Goal: Task Accomplishment & Management: Use online tool/utility

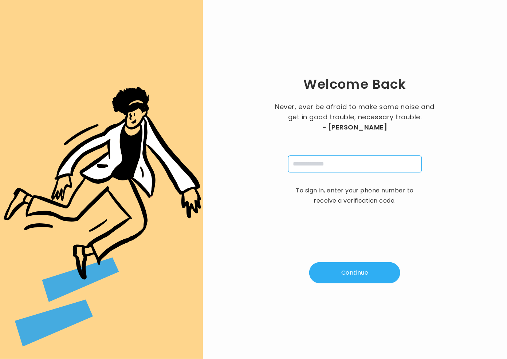
click at [321, 161] on input "tel" at bounding box center [355, 164] width 134 height 17
type input "**********"
click at [350, 271] on button "Continue" at bounding box center [354, 272] width 91 height 21
type input "*"
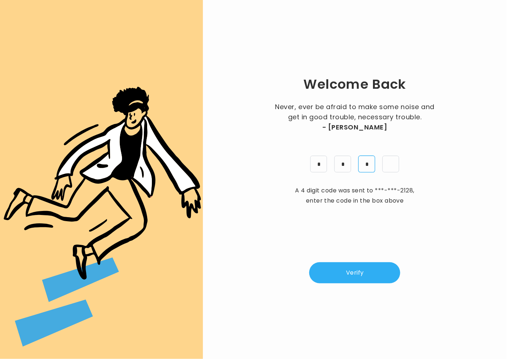
type input "*"
click at [358, 273] on button "Verify" at bounding box center [354, 272] width 91 height 21
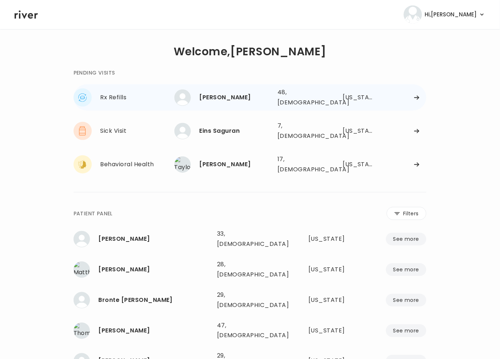
click at [212, 98] on div "[PERSON_NAME]" at bounding box center [236, 97] width 72 height 10
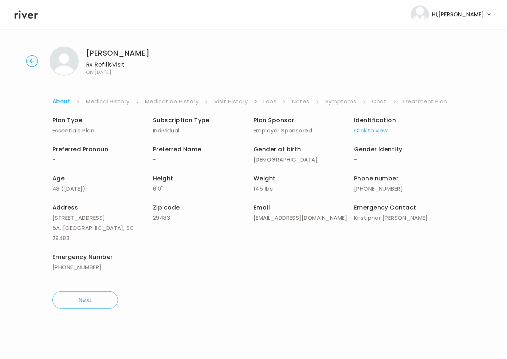
click at [336, 104] on link "Symptoms" at bounding box center [340, 101] width 31 height 10
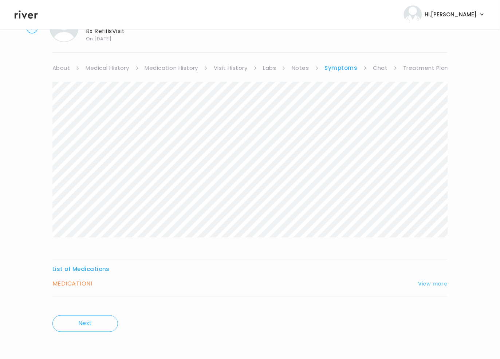
scroll to position [35, 0]
drag, startPoint x: 430, startPoint y: 281, endPoint x: 420, endPoint y: 284, distance: 9.7
click at [430, 281] on button "View more" at bounding box center [432, 283] width 29 height 9
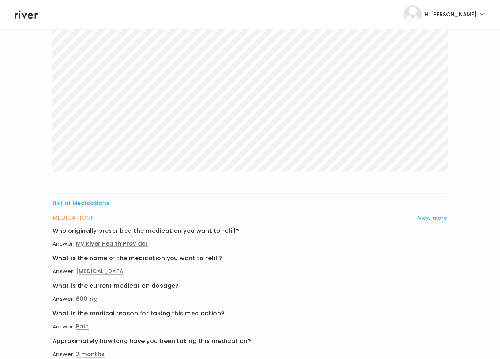
scroll to position [230, 0]
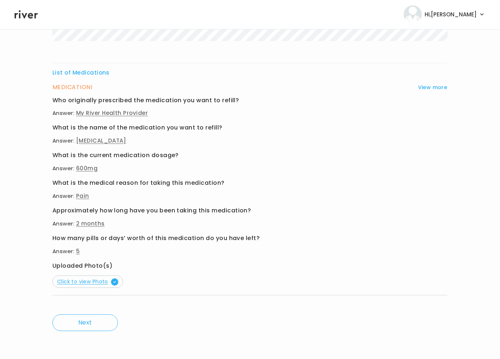
click at [96, 283] on span "Click to view Photo" at bounding box center [87, 282] width 61 height 7
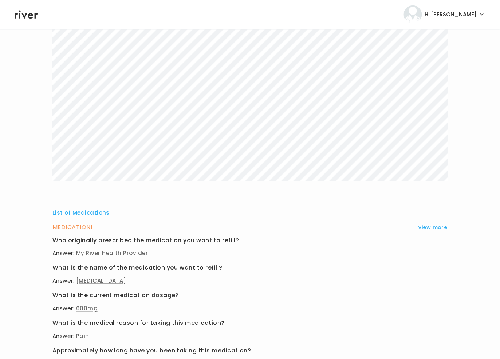
scroll to position [0, 0]
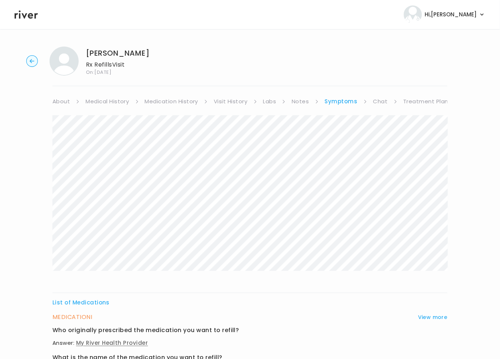
click at [218, 99] on link "Visit History" at bounding box center [230, 101] width 33 height 10
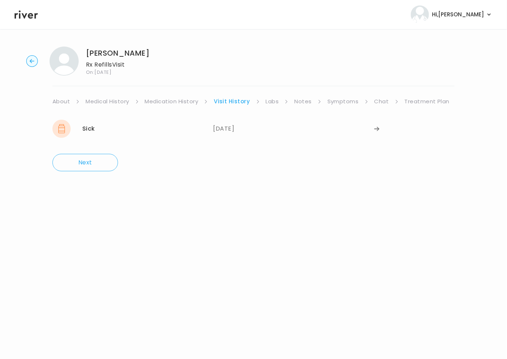
click at [417, 98] on link "Treatment Plan" at bounding box center [426, 101] width 45 height 10
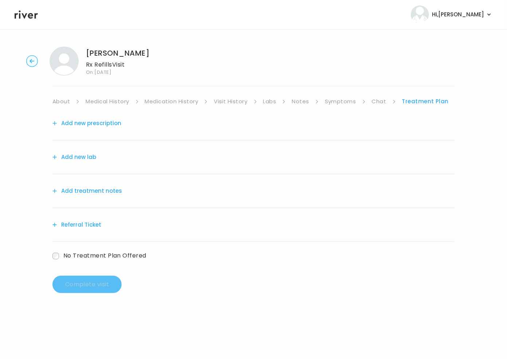
click at [380, 101] on link "Chat" at bounding box center [379, 101] width 15 height 10
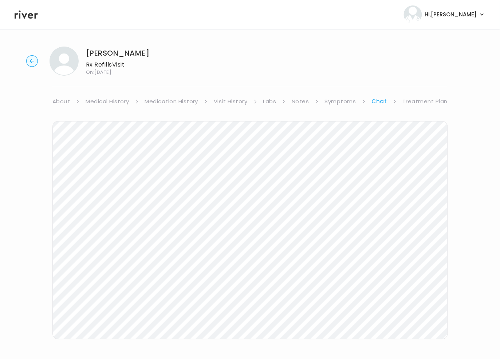
drag, startPoint x: 337, startPoint y: 102, endPoint x: 329, endPoint y: 104, distance: 7.5
click at [337, 103] on link "Symptoms" at bounding box center [340, 101] width 31 height 10
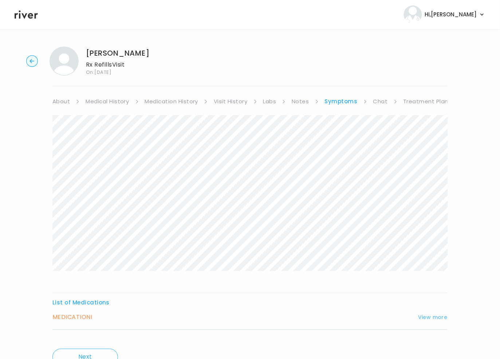
click at [429, 319] on button "View more" at bounding box center [432, 317] width 29 height 9
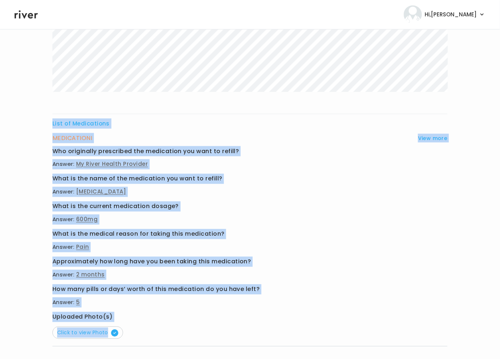
scroll to position [230, 0]
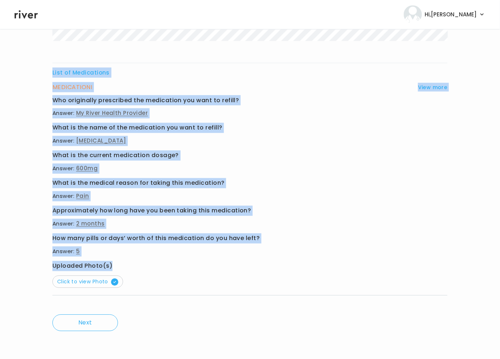
click at [173, 266] on div "List of Medications MEDICATION I View more Who originally prescribed the medica…" at bounding box center [249, 95] width 395 height 421
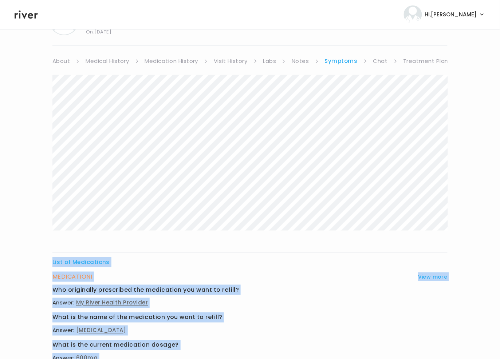
scroll to position [0, 0]
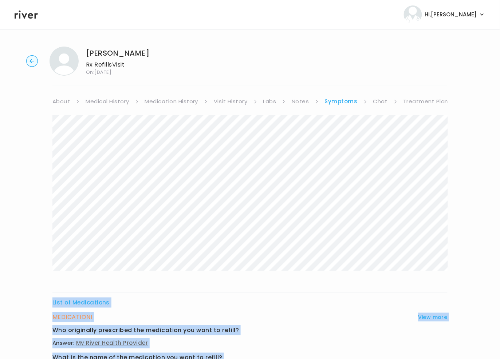
click at [416, 98] on link "Treatment Plan" at bounding box center [425, 101] width 45 height 10
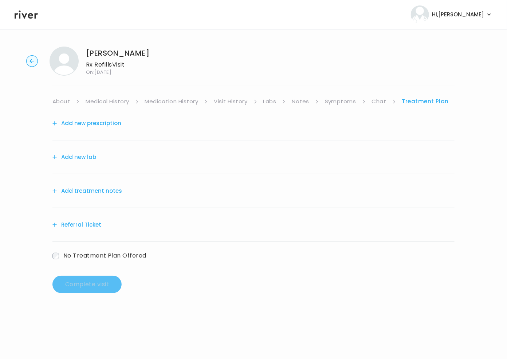
click at [99, 195] on button "Add treatment notes" at bounding box center [87, 191] width 70 height 10
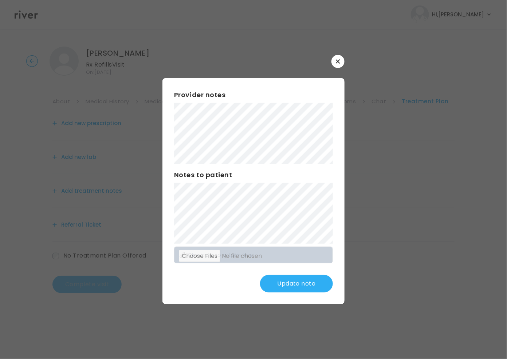
click at [316, 283] on button "Update note" at bounding box center [296, 283] width 73 height 17
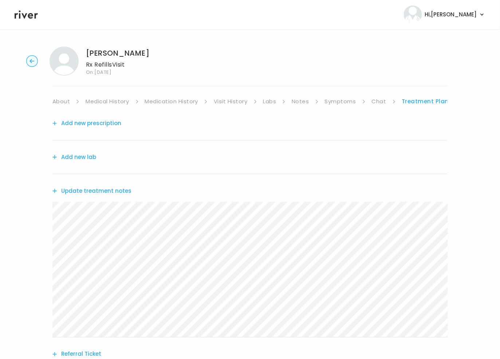
click at [58, 102] on link "About" at bounding box center [60, 101] width 17 height 10
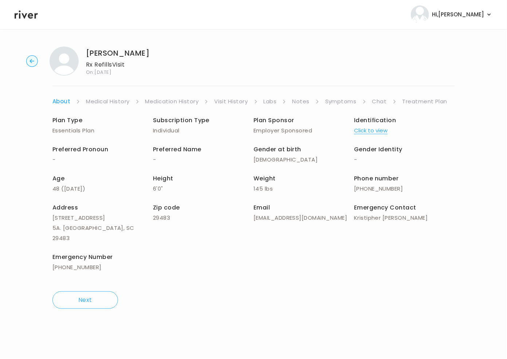
click at [427, 104] on link "Treatment Plan" at bounding box center [424, 101] width 45 height 10
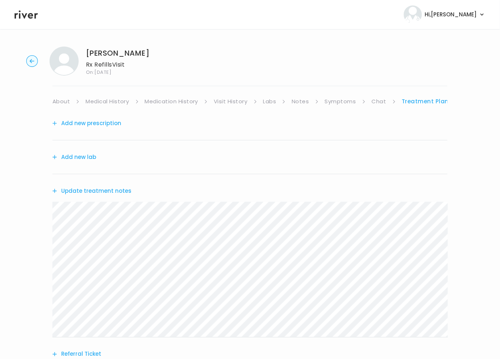
click at [84, 187] on button "Update treatment notes" at bounding box center [91, 191] width 79 height 10
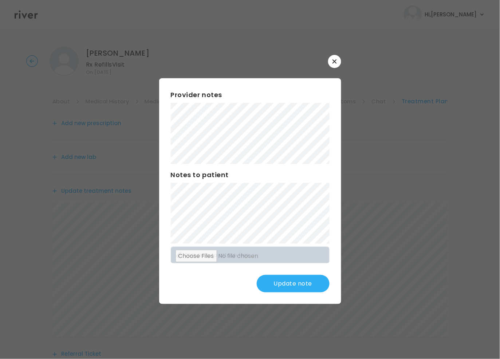
drag, startPoint x: 315, startPoint y: 287, endPoint x: 316, endPoint y: 276, distance: 10.7
click at [315, 286] on button "Update note" at bounding box center [293, 283] width 73 height 17
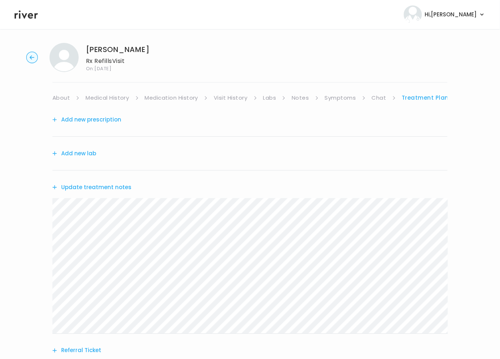
scroll to position [5, 0]
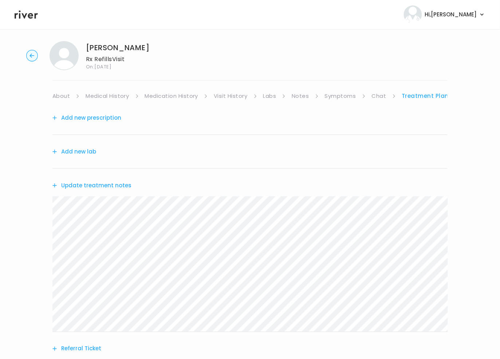
click at [411, 94] on link "Treatment Plan" at bounding box center [425, 96] width 47 height 10
click at [429, 90] on div "[PERSON_NAME] Rx Refills Visit On: [DATE] About Medical History Medication Hist…" at bounding box center [250, 229] width 500 height 388
click at [430, 100] on link "Treatment Plan" at bounding box center [425, 96] width 47 height 10
click at [430, 96] on link "Treatment Plan" at bounding box center [425, 96] width 47 height 10
click at [89, 117] on button "Add new prescription" at bounding box center [86, 118] width 69 height 10
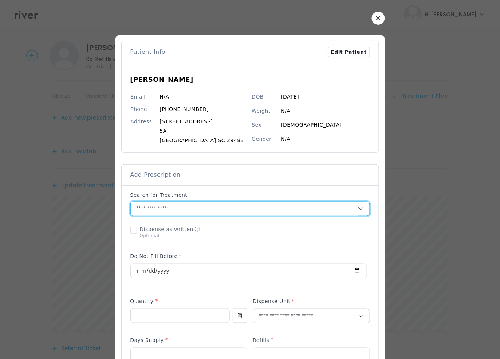
click at [170, 208] on input "text" at bounding box center [244, 209] width 227 height 14
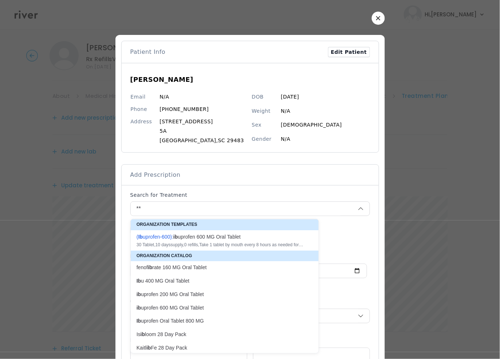
click at [182, 240] on div "( Ib uprofen-600 ): ib uprofen 600 MG Oral Tablet" at bounding box center [220, 236] width 167 height 7
type input "**********"
type input "**"
type input "*"
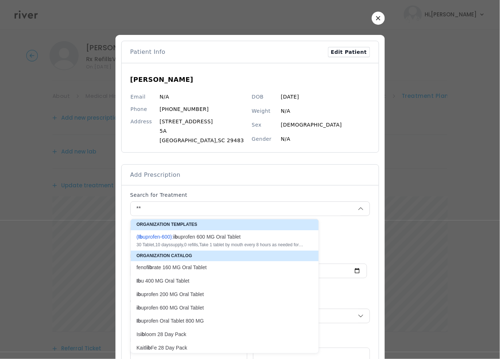
type textarea "**********"
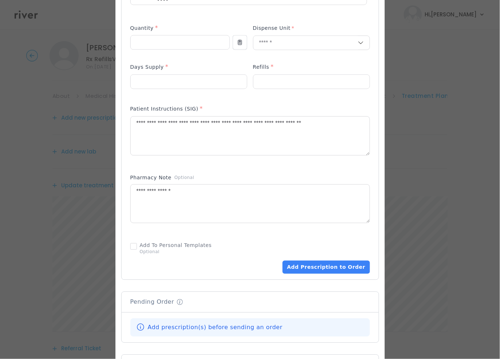
scroll to position [274, 0]
click at [321, 268] on button "Add Prescription to Order" at bounding box center [326, 266] width 87 height 13
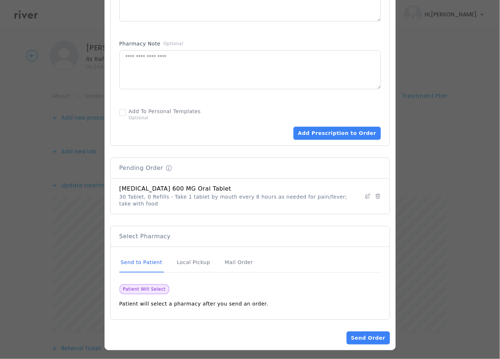
scroll to position [412, 0]
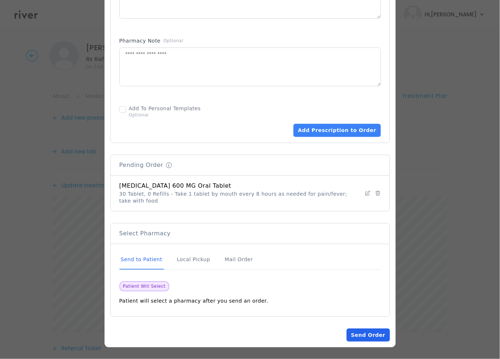
click at [365, 332] on button "Send Order" at bounding box center [368, 335] width 43 height 13
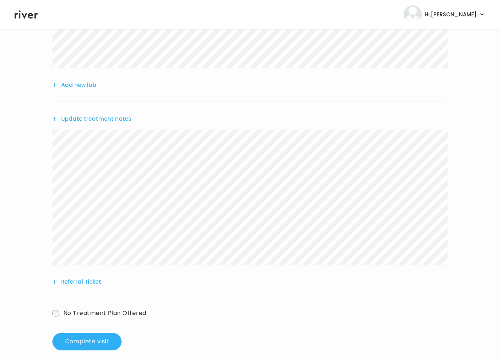
scroll to position [155, 0]
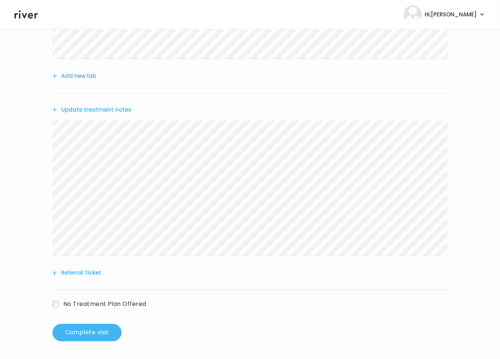
click at [110, 334] on button "Complete visit" at bounding box center [86, 332] width 69 height 17
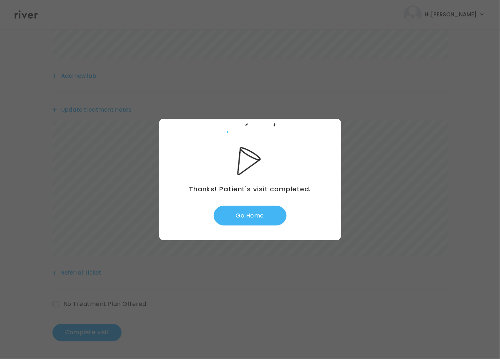
click at [251, 220] on button "Go Home" at bounding box center [250, 216] width 73 height 20
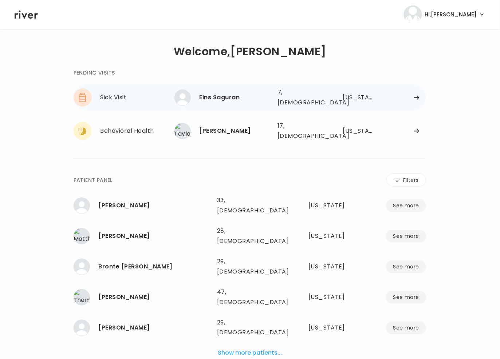
click at [258, 104] on div "Eins Saguran 7, Male See more 7, Male Oklahoma" at bounding box center [300, 97] width 252 height 23
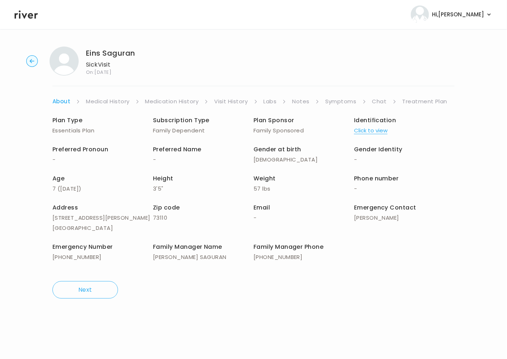
click at [336, 100] on link "Symptoms" at bounding box center [340, 101] width 31 height 10
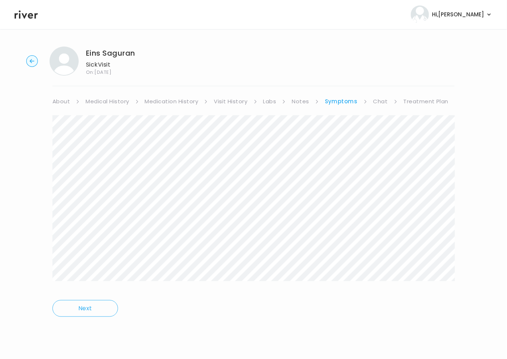
click at [234, 102] on link "Visit History" at bounding box center [230, 101] width 33 height 10
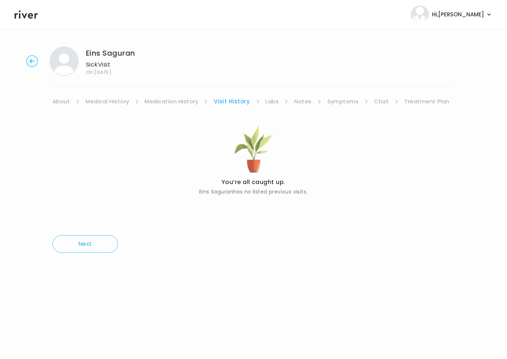
click at [342, 100] on link "Symptoms" at bounding box center [342, 101] width 31 height 10
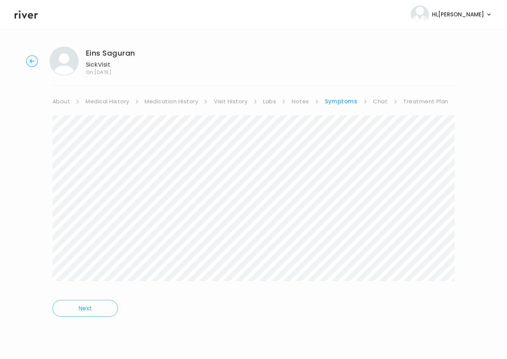
click at [419, 101] on link "Treatment Plan" at bounding box center [425, 101] width 45 height 10
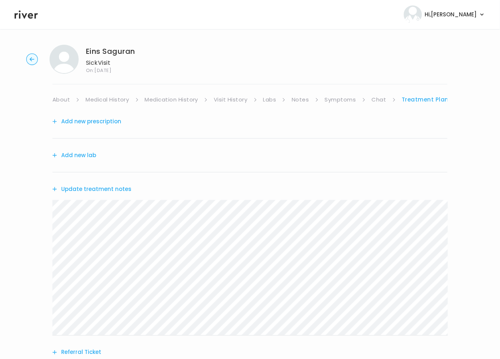
scroll to position [4, 0]
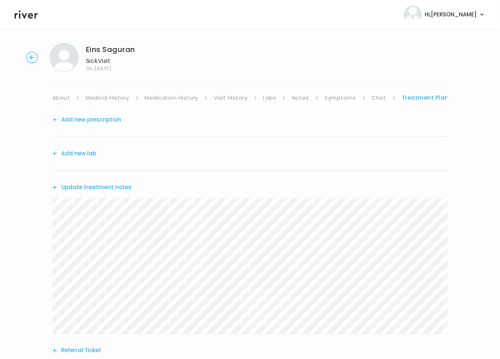
click at [87, 115] on button "Add new prescription" at bounding box center [86, 120] width 69 height 10
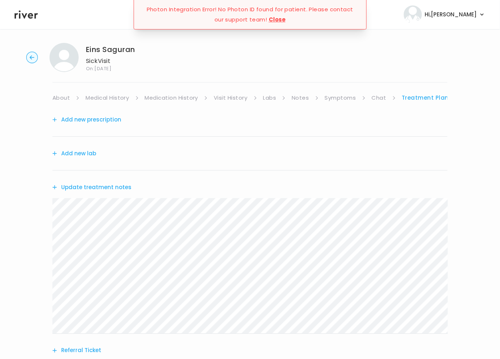
click at [86, 119] on button "Add new prescription" at bounding box center [86, 120] width 69 height 10
